Goal: Information Seeking & Learning: Learn about a topic

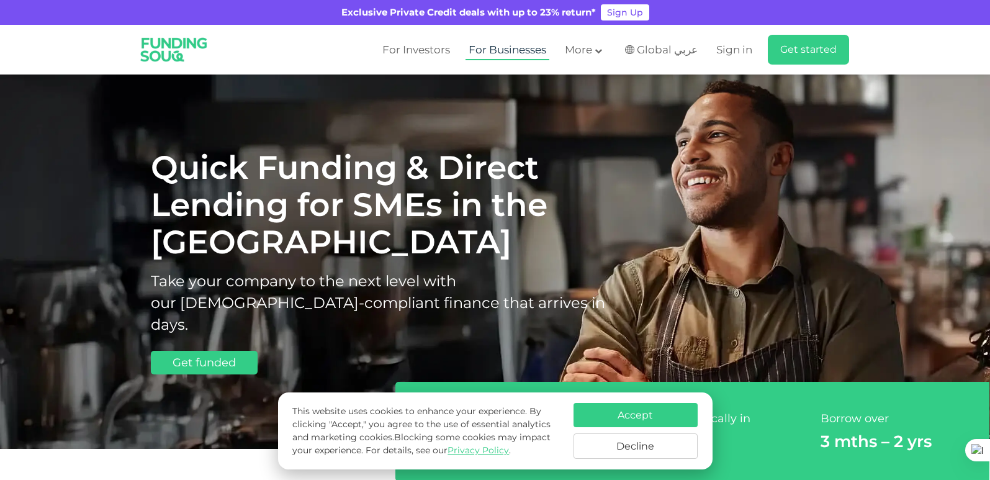
click at [506, 48] on link "For Businesses" at bounding box center [508, 50] width 84 height 20
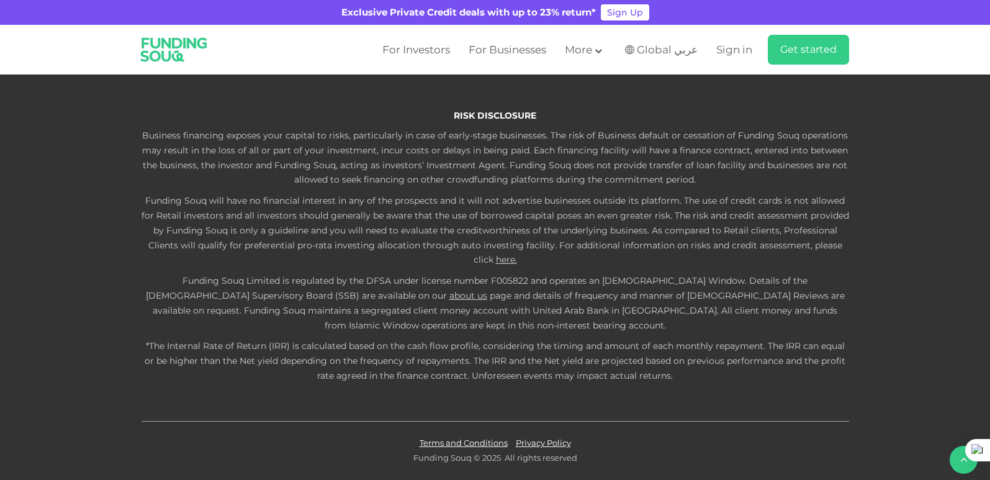
scroll to position [2484, 0]
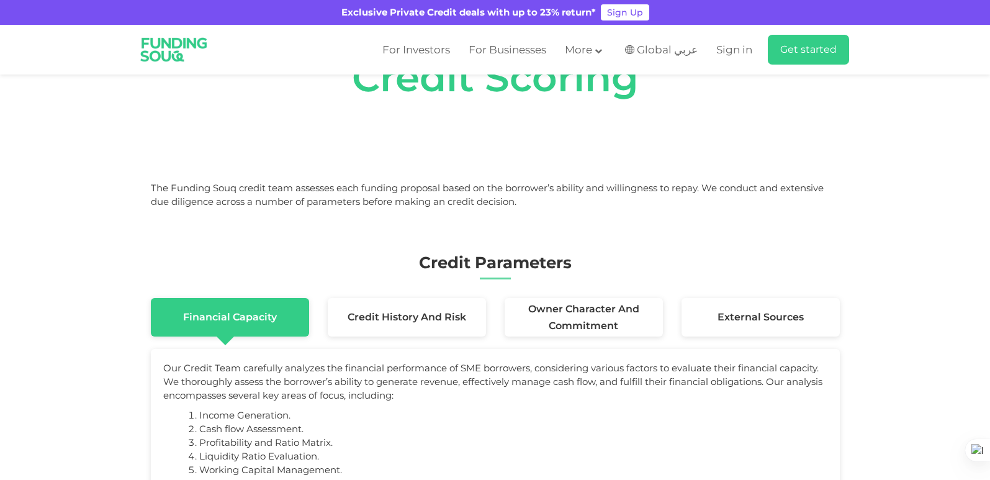
scroll to position [186, 0]
